Goal: Find specific page/section: Find specific page/section

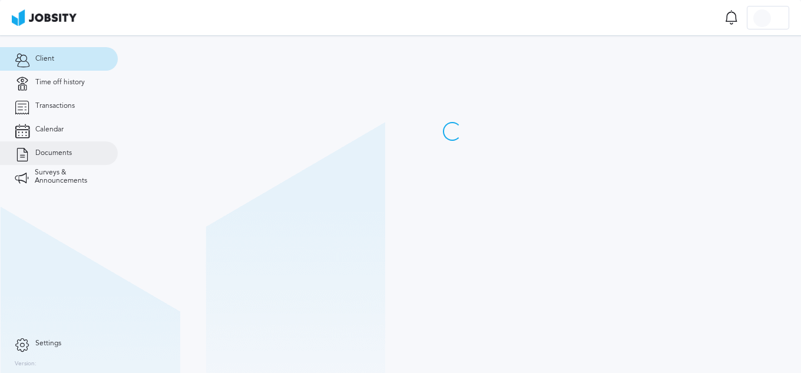
drag, startPoint x: 0, startPoint y: 0, endPoint x: 47, endPoint y: 157, distance: 164.0
click at [45, 158] on link "Documents" at bounding box center [59, 153] width 118 height 24
click at [54, 162] on link "Documents" at bounding box center [59, 153] width 118 height 24
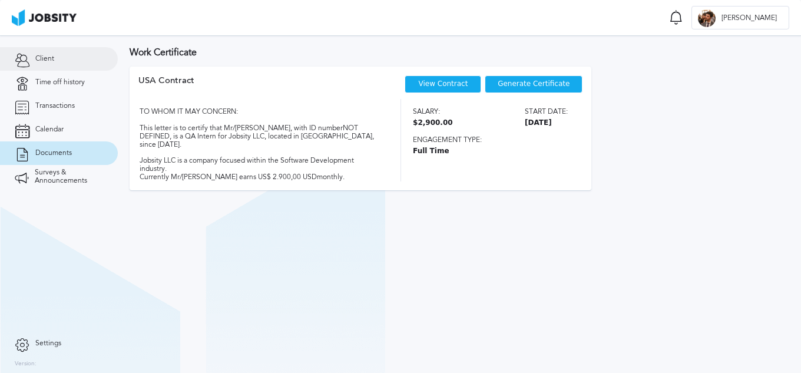
click at [48, 61] on span "Client" at bounding box center [44, 59] width 19 height 8
